Goal: Find contact information: Find contact information

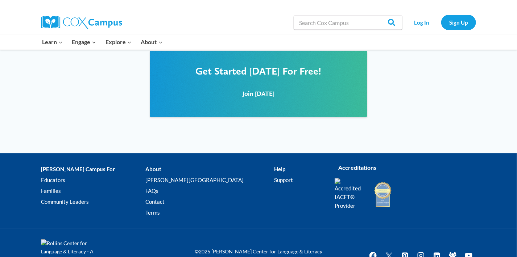
scroll to position [960, 0]
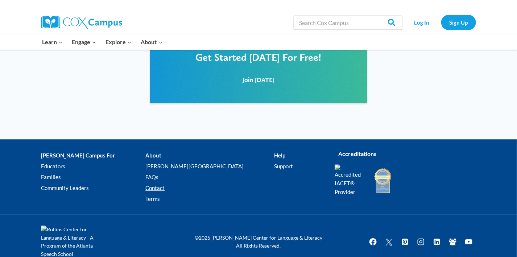
click at [166, 183] on link "Contact" at bounding box center [209, 188] width 129 height 11
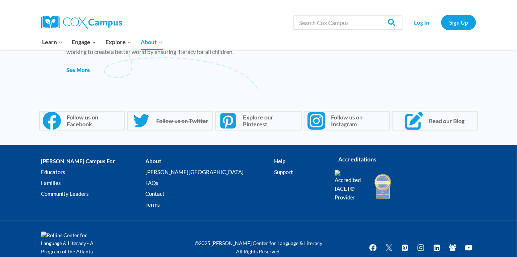
scroll to position [577, 0]
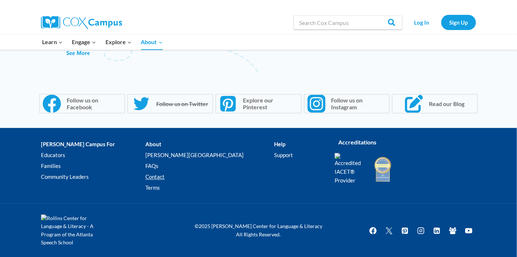
click at [167, 179] on link "Contact" at bounding box center [209, 177] width 129 height 11
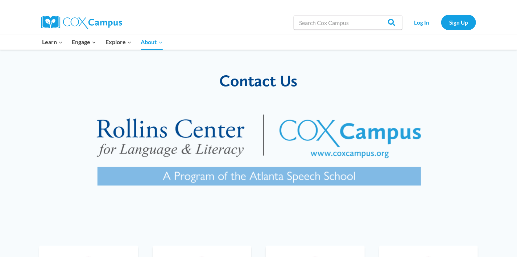
click at [322, 152] on img at bounding box center [258, 154] width 371 height 112
click at [449, 23] on link "Sign Up" at bounding box center [458, 22] width 35 height 15
